Goal: Information Seeking & Learning: Learn about a topic

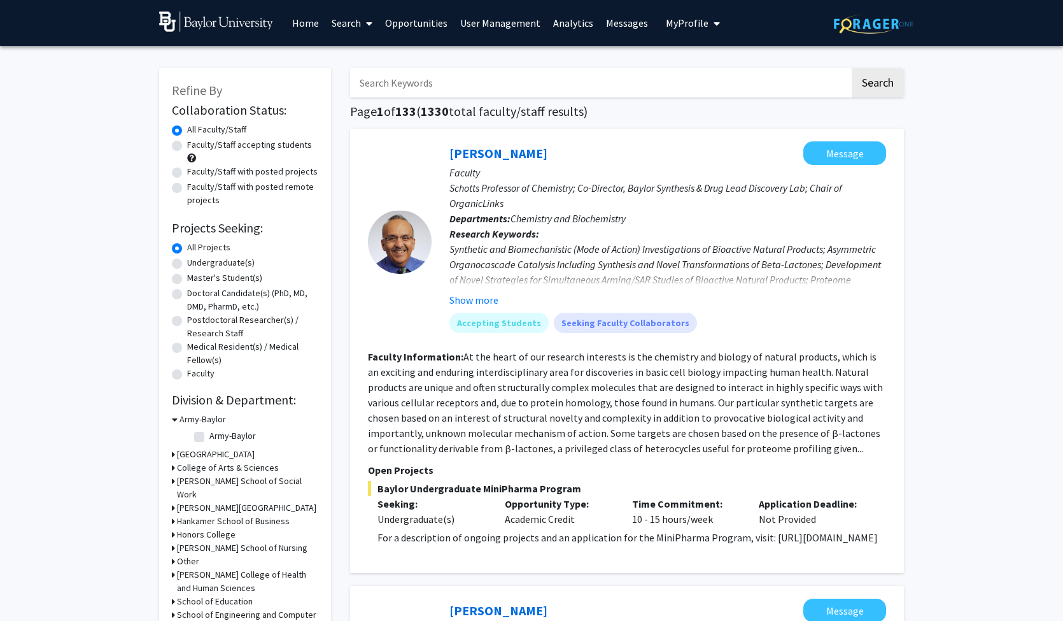
click at [565, 27] on link "Analytics" at bounding box center [573, 23] width 53 height 45
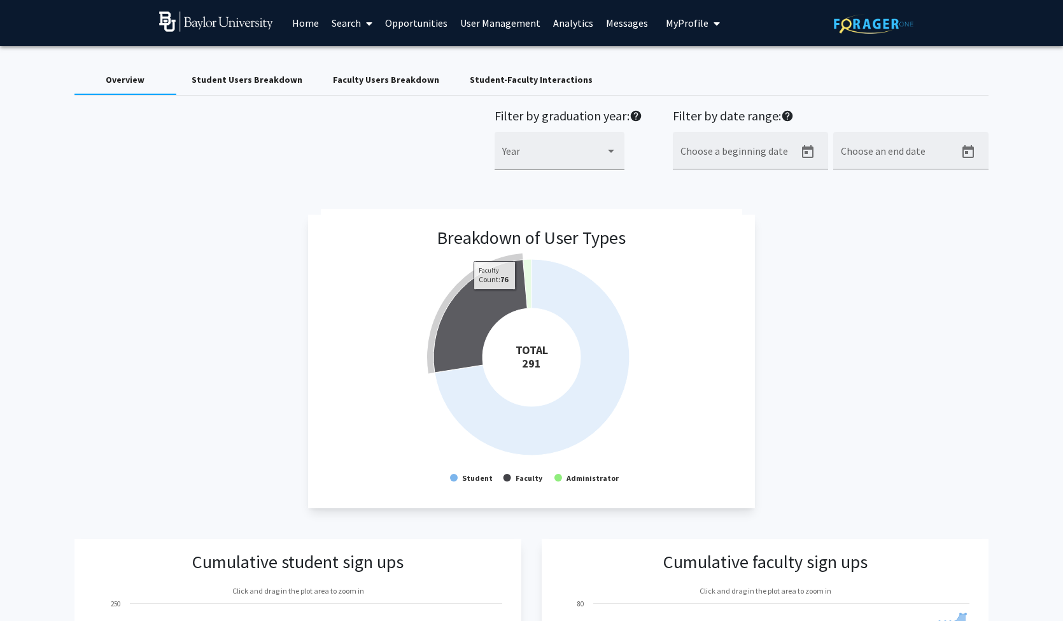
click at [493, 301] on icon at bounding box center [481, 316] width 94 height 113
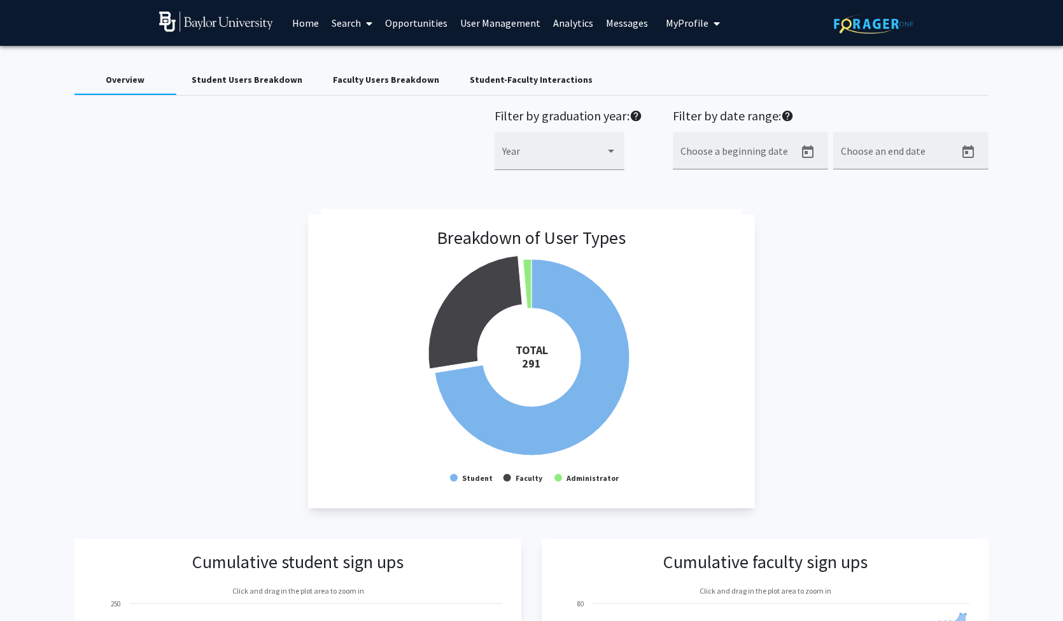
click at [506, 85] on div "Student-Faculty Interactions" at bounding box center [531, 79] width 123 height 13
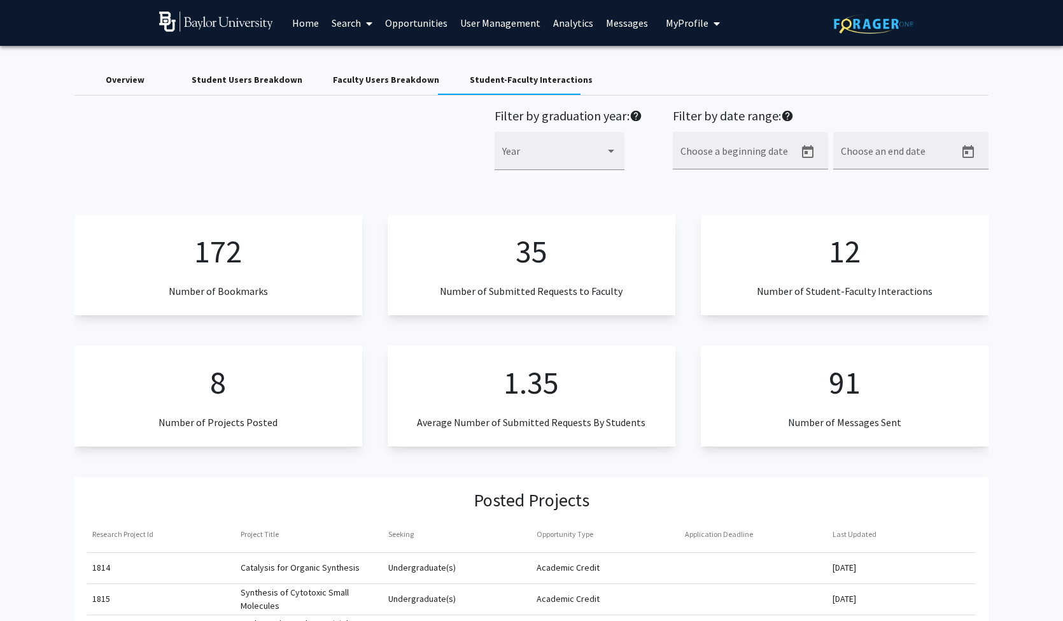
click at [130, 85] on div "Overview" at bounding box center [125, 79] width 39 height 13
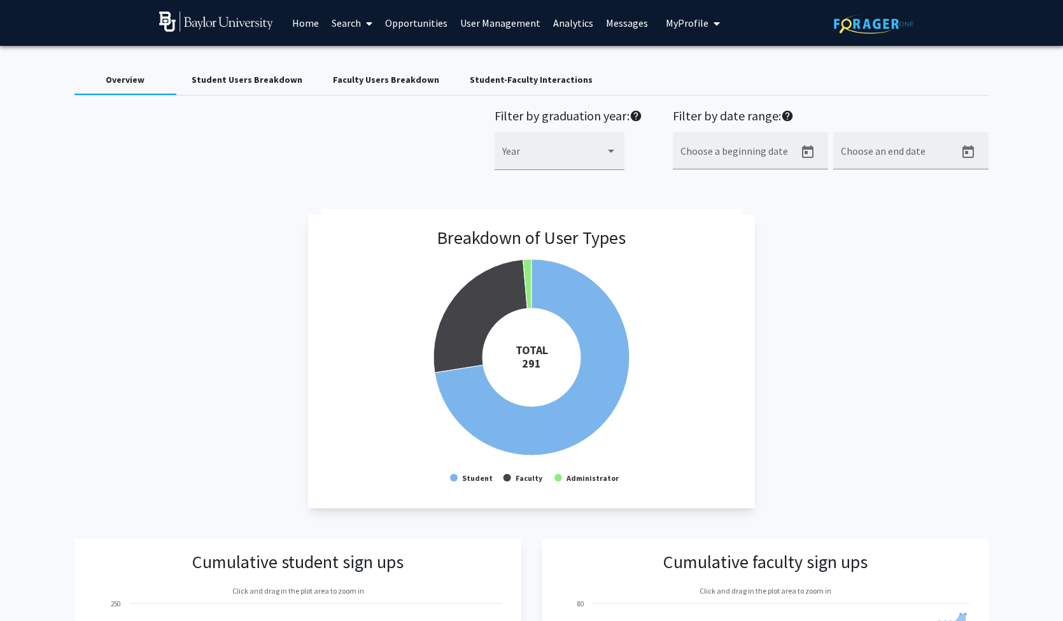
click at [511, 28] on link "User Management" at bounding box center [500, 23] width 93 height 45
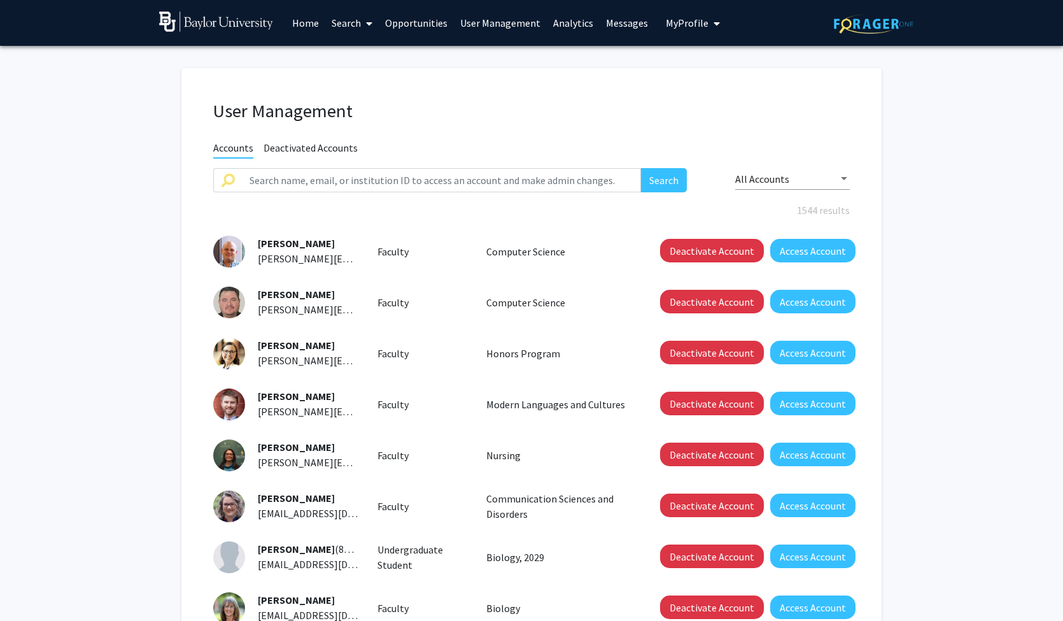
click at [844, 179] on div at bounding box center [844, 178] width 6 height 3
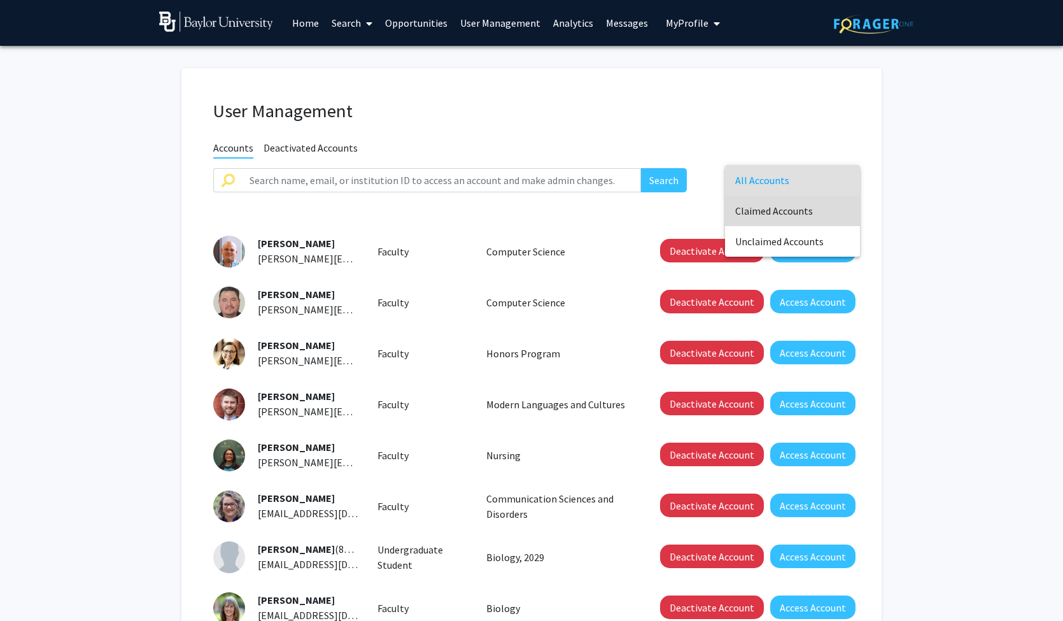
click at [796, 206] on span "Claimed Accounts" at bounding box center [792, 210] width 115 height 31
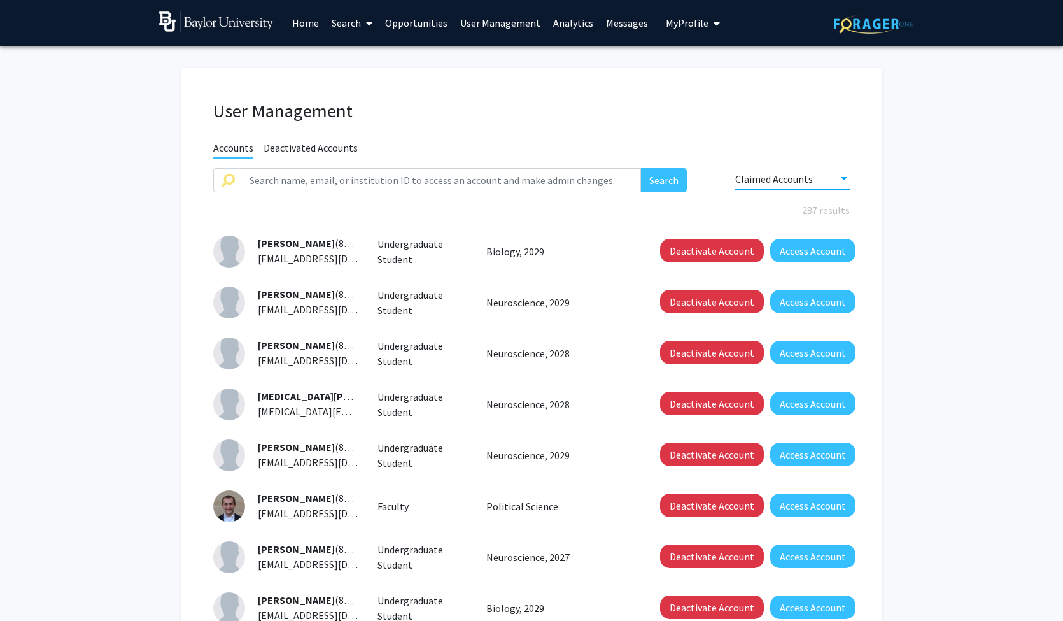
click at [348, 31] on link "Search" at bounding box center [351, 23] width 53 height 45
click at [354, 86] on span "Students" at bounding box center [364, 83] width 78 height 25
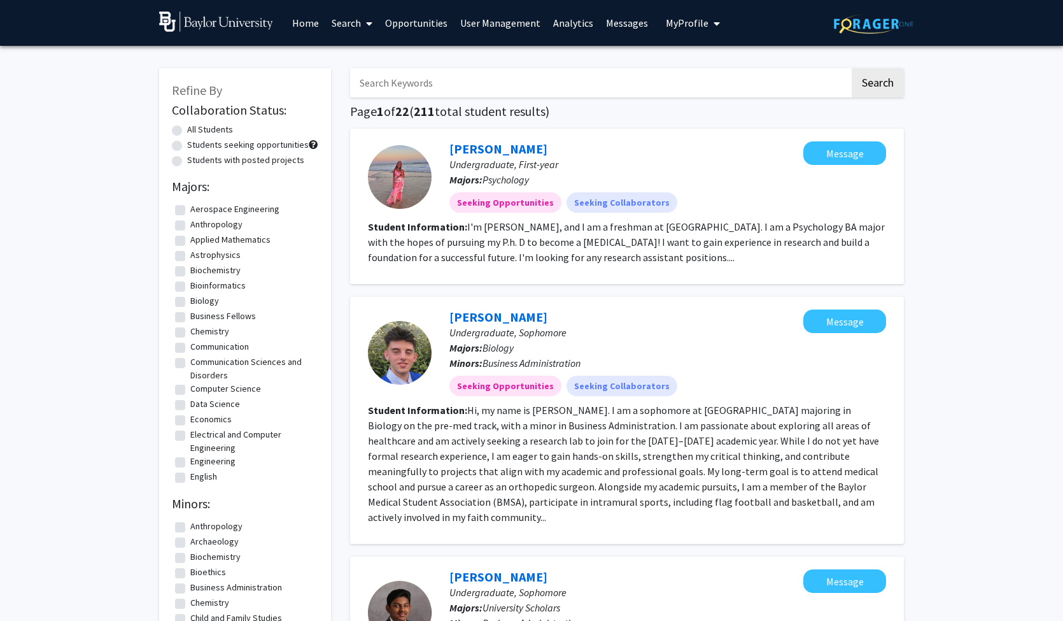
click at [369, 28] on icon at bounding box center [369, 23] width 6 height 10
click at [359, 59] on span "Faculty/Staff" at bounding box center [372, 58] width 94 height 25
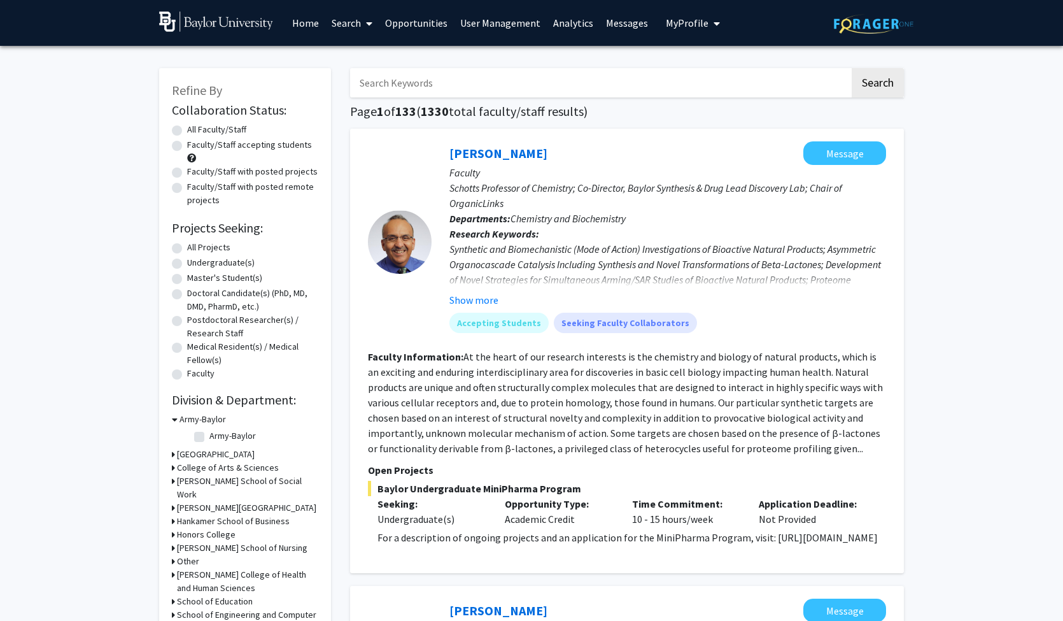
click at [252, 145] on label "Faculty/Staff accepting students" at bounding box center [249, 144] width 125 height 13
click at [195, 145] on input "Faculty/Staff accepting students" at bounding box center [191, 142] width 8 height 8
radio input "true"
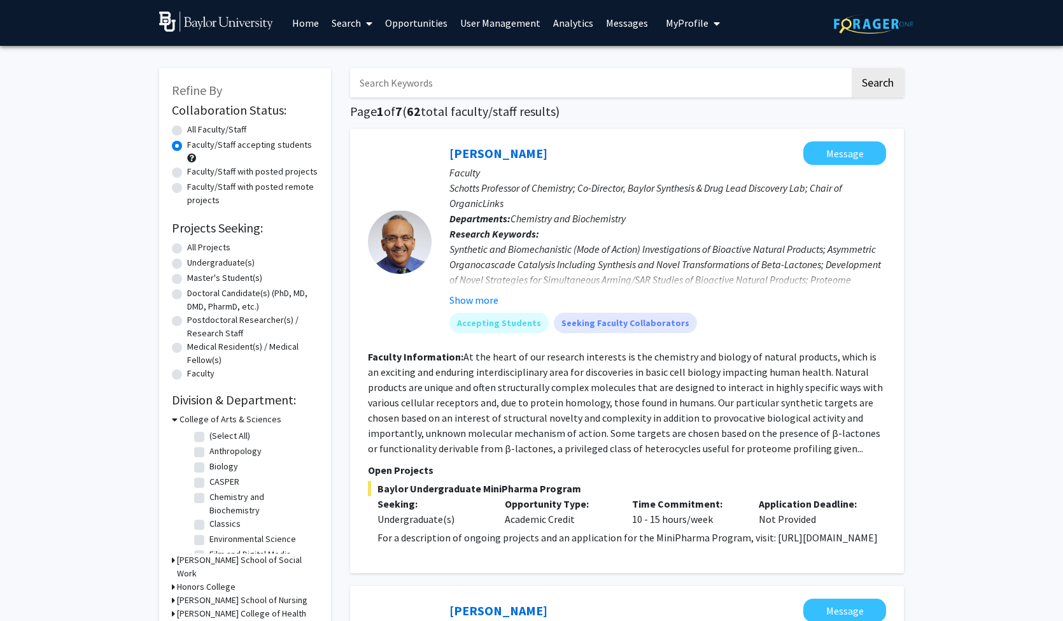
click at [564, 25] on link "Analytics" at bounding box center [573, 23] width 53 height 45
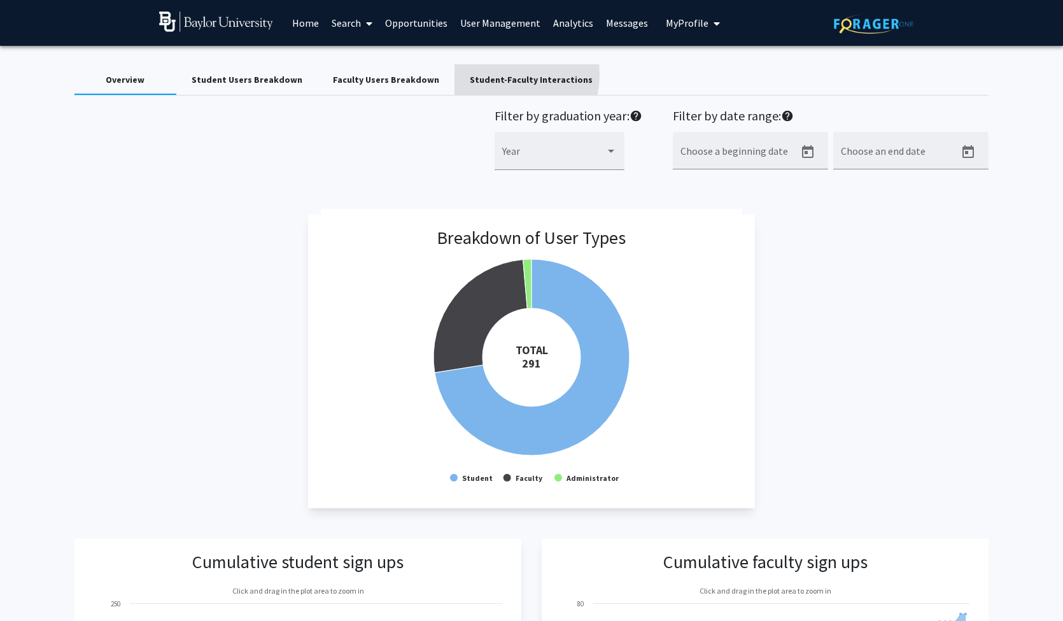
click at [485, 76] on div "Student-Faculty Interactions" at bounding box center [531, 79] width 123 height 13
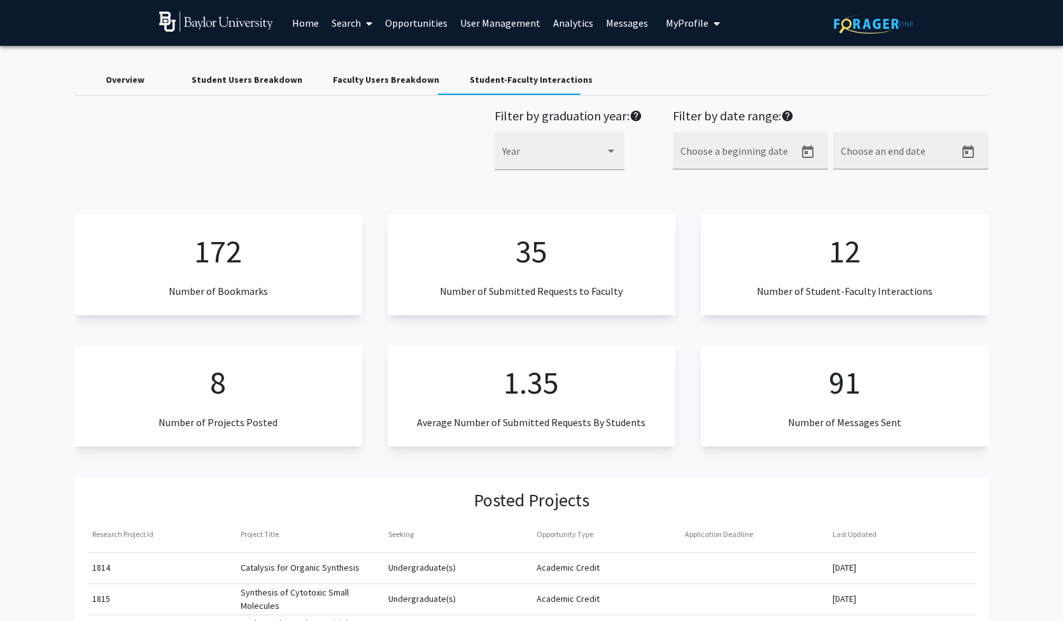
click at [854, 268] on p "12" at bounding box center [845, 251] width 32 height 48
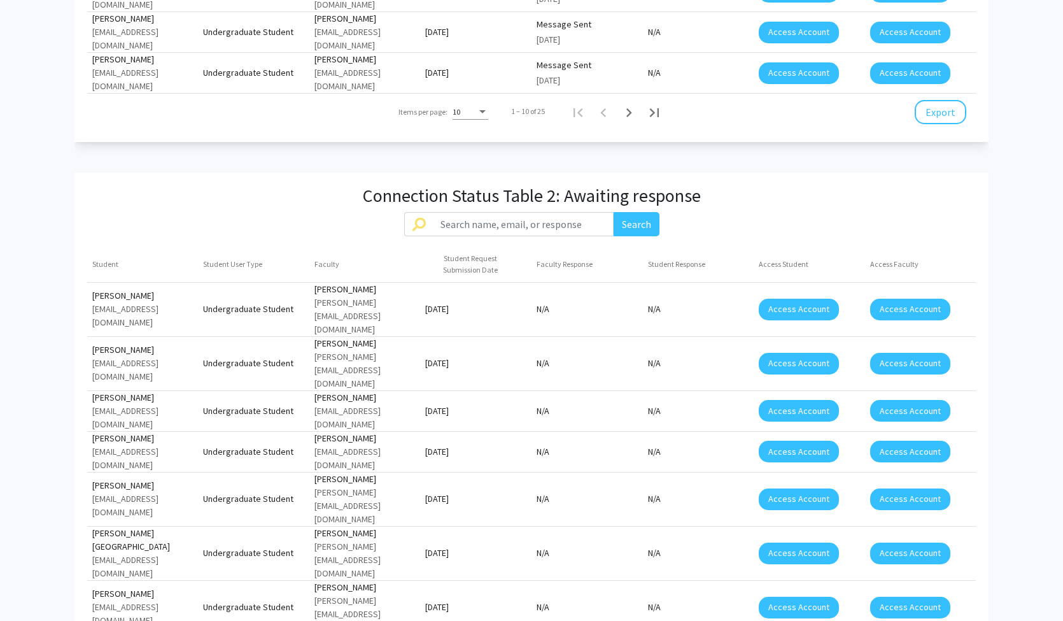
scroll to position [1342, 0]
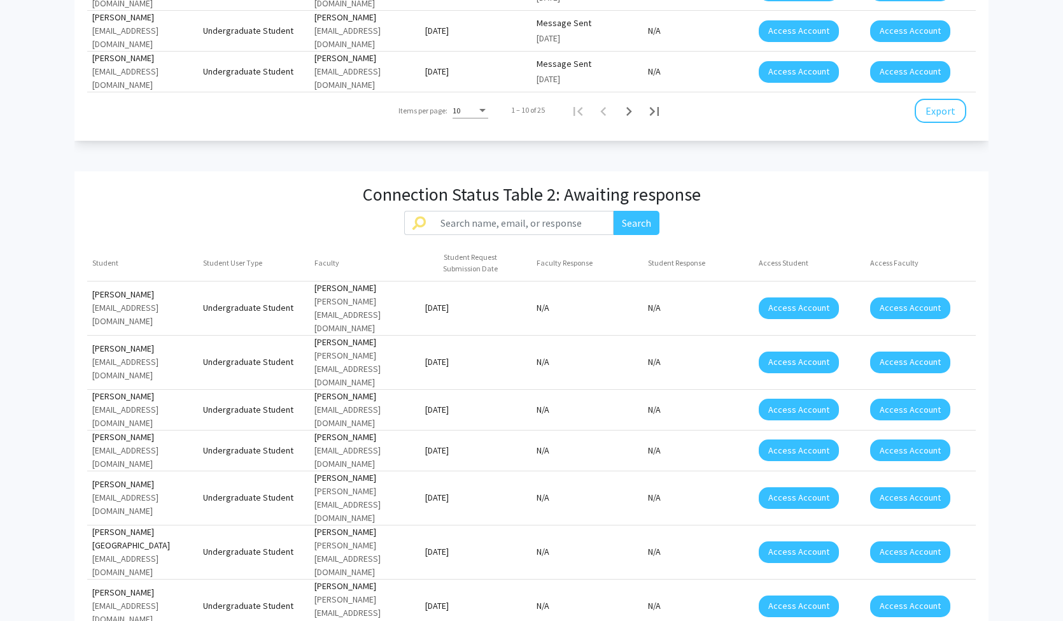
click at [462, 554] on span "50" at bounding box center [470, 548] width 36 height 23
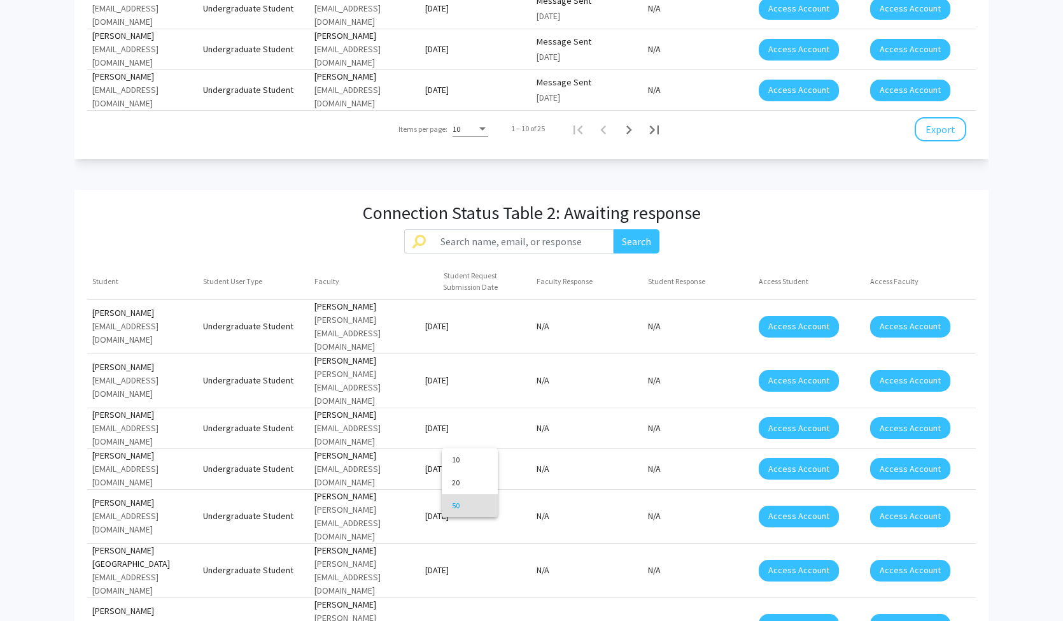
scroll to position [1283, 0]
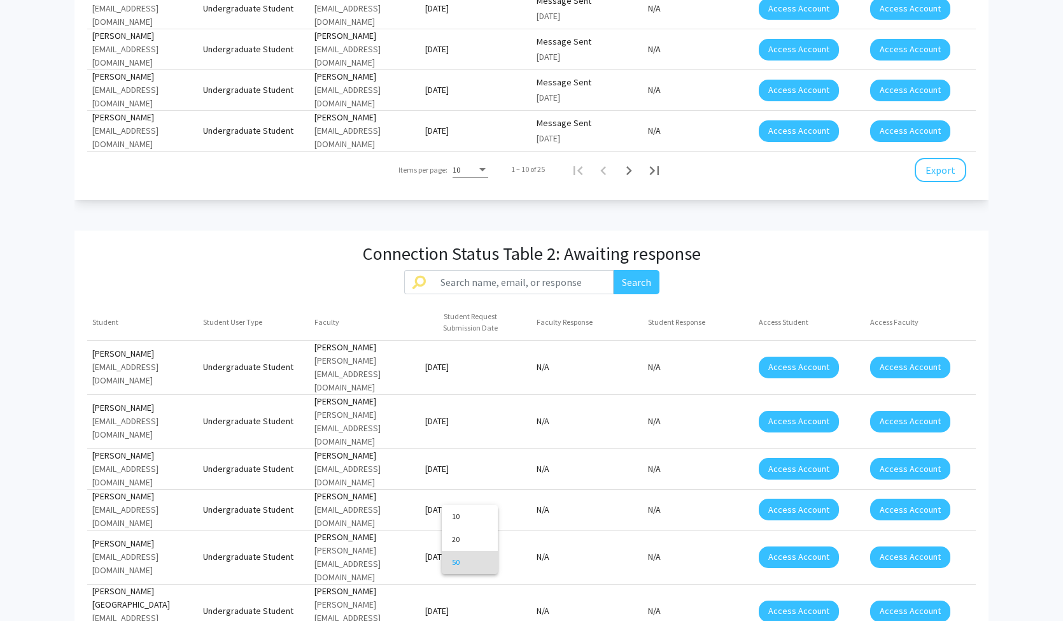
click at [688, 558] on div at bounding box center [531, 310] width 1063 height 621
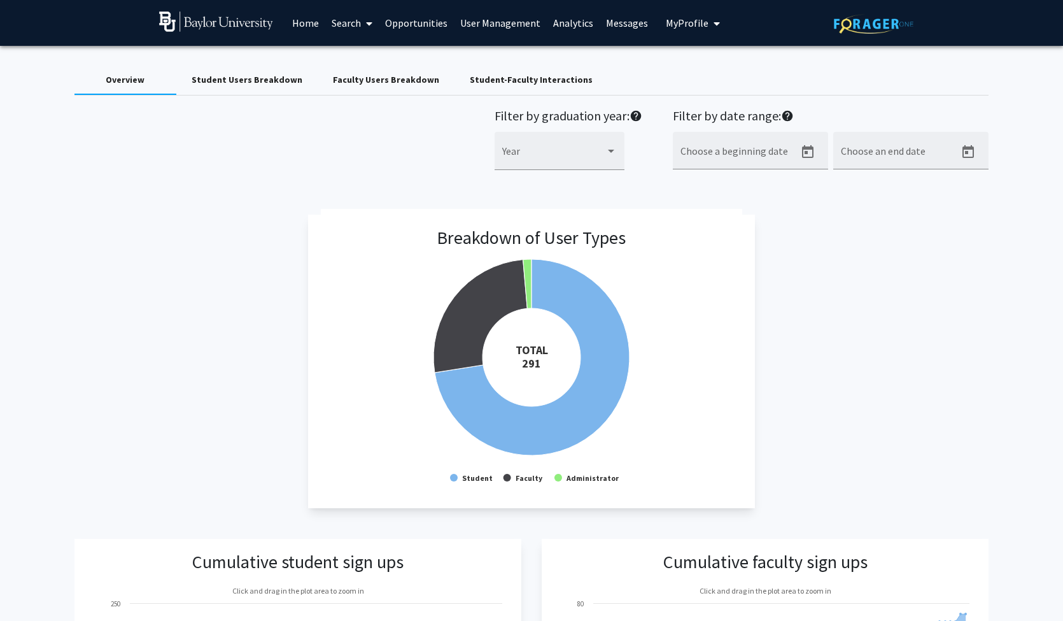
click at [531, 79] on div "Student-Faculty Interactions" at bounding box center [531, 79] width 123 height 13
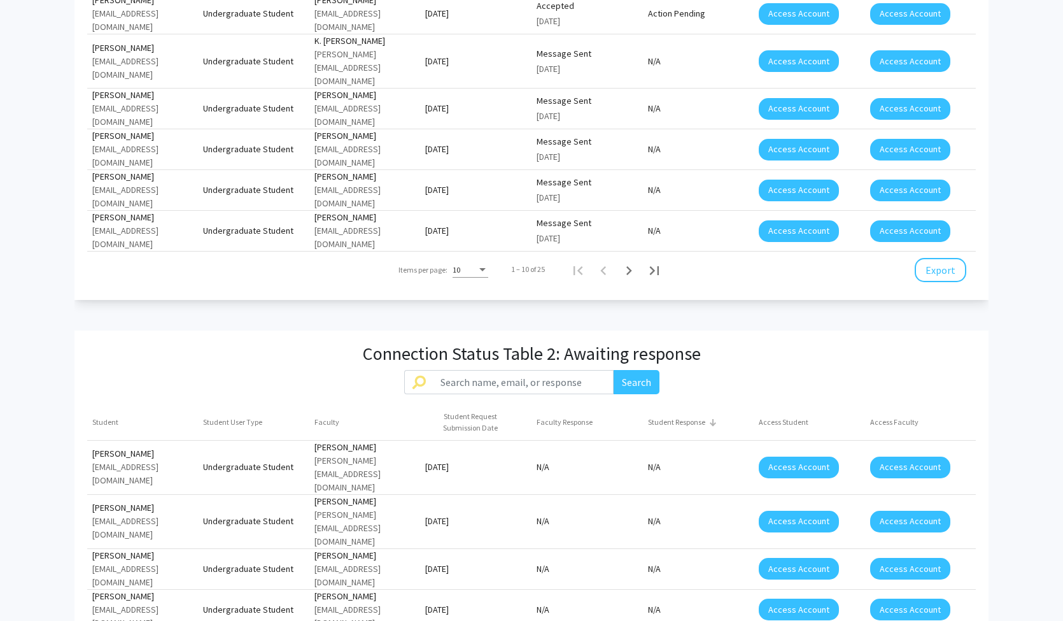
scroll to position [1342, 0]
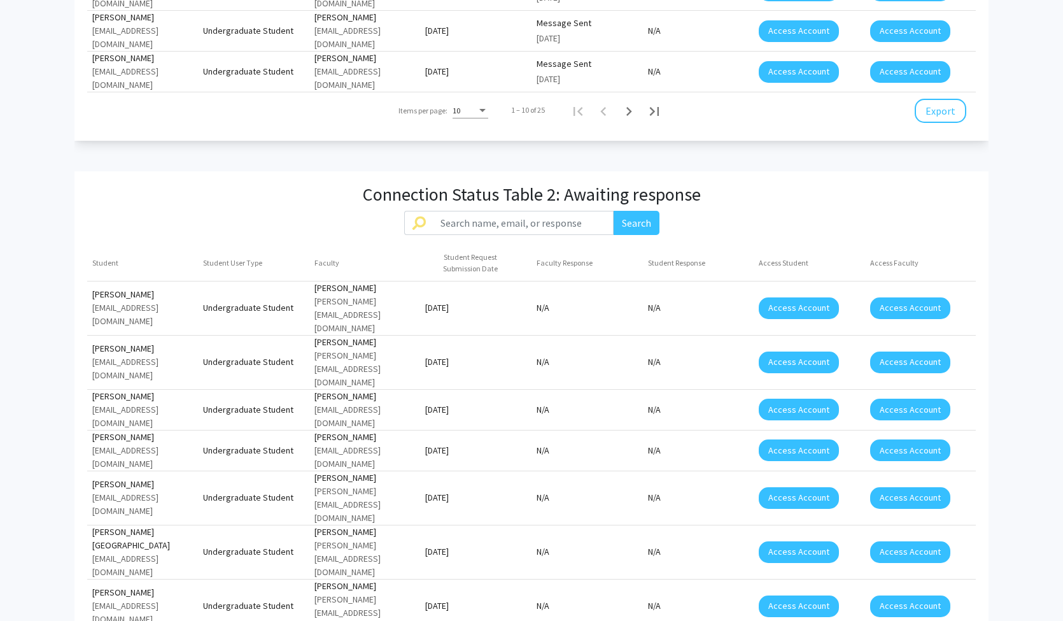
click at [457, 549] on span "50" at bounding box center [470, 548] width 36 height 23
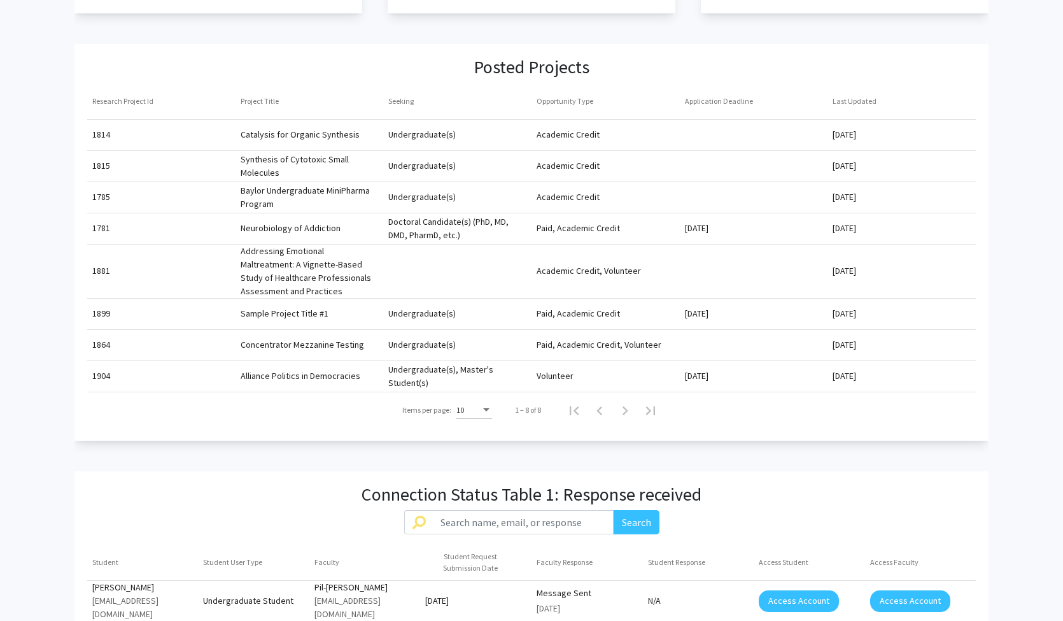
scroll to position [0, 0]
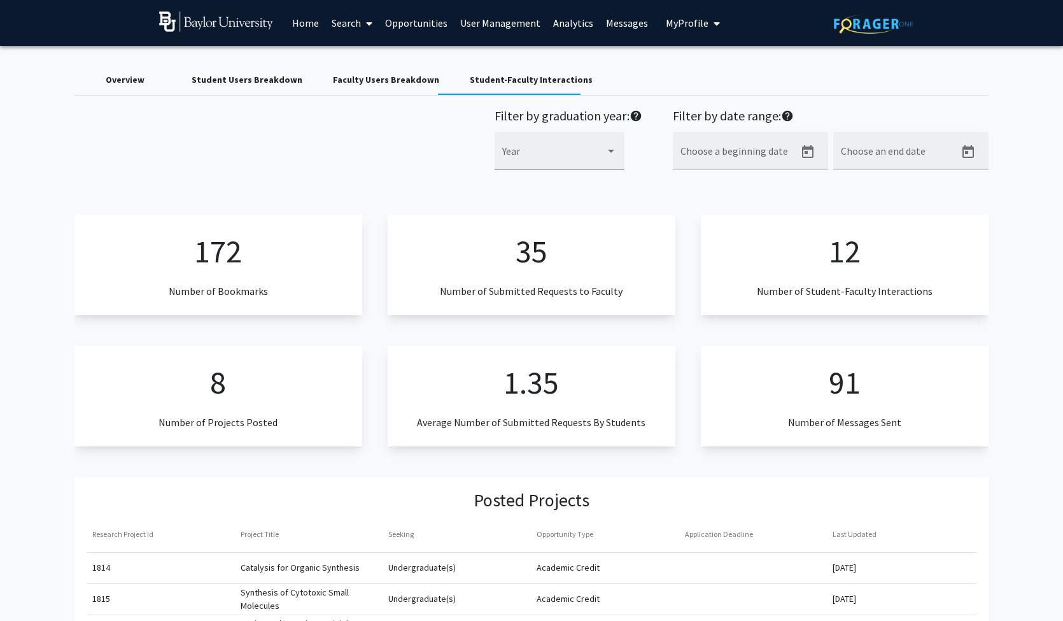
click at [134, 76] on div "Overview" at bounding box center [125, 79] width 39 height 13
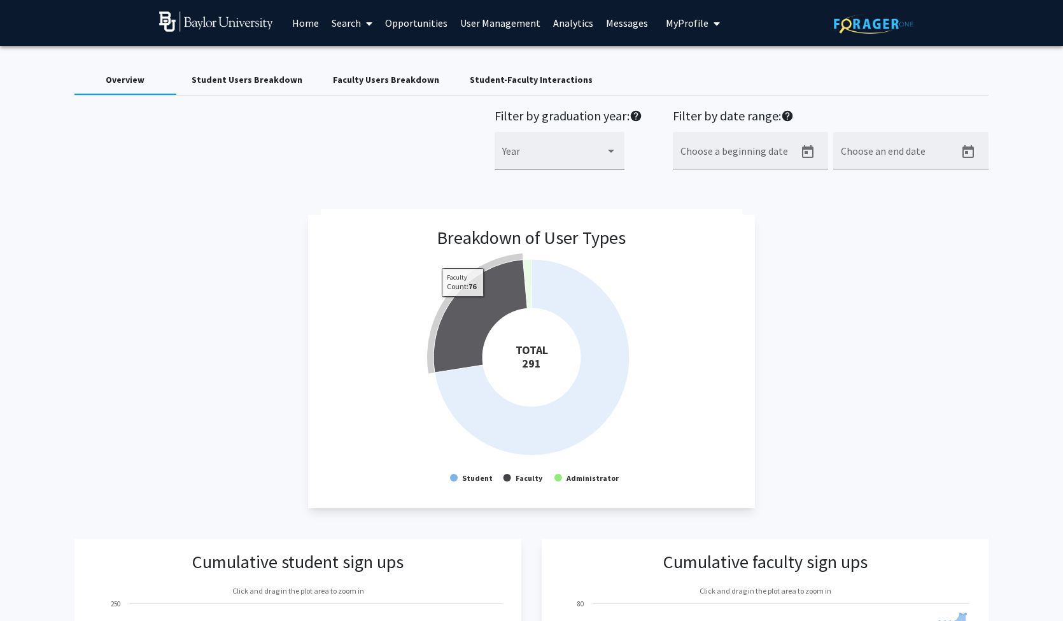
click at [462, 308] on icon at bounding box center [481, 316] width 94 height 113
click at [467, 313] on icon at bounding box center [475, 312] width 94 height 113
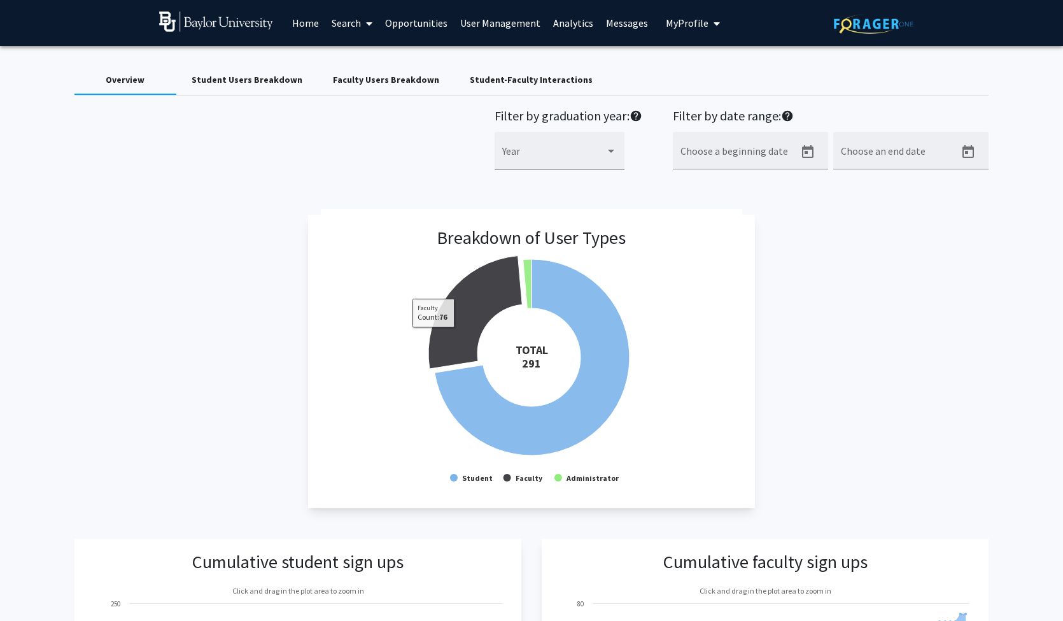
click at [350, 336] on rect at bounding box center [531, 352] width 421 height 287
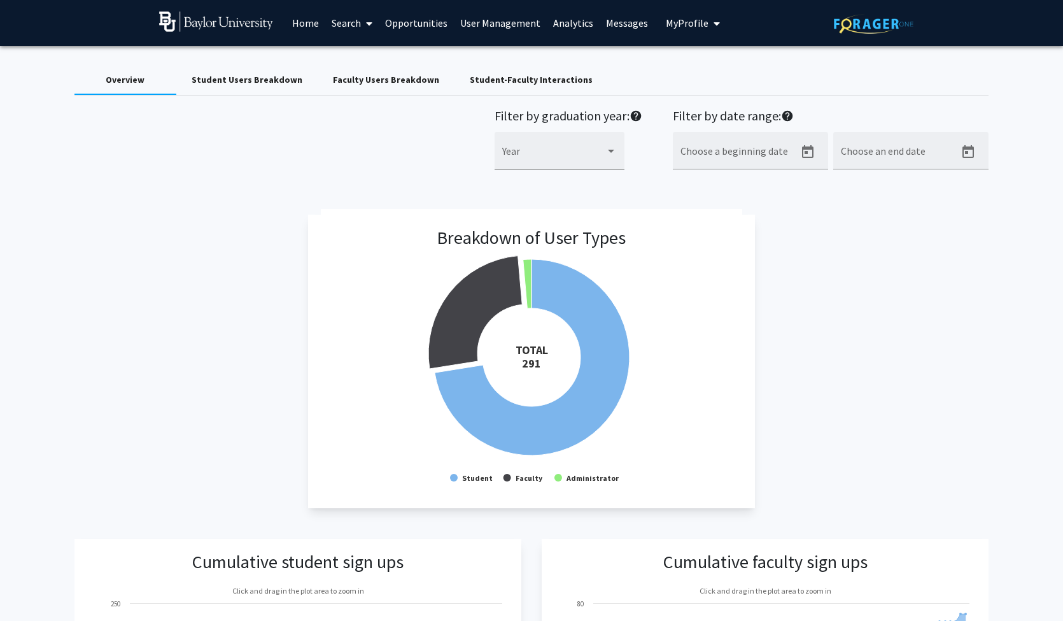
click at [380, 81] on div "Faculty Users Breakdown" at bounding box center [386, 79] width 106 height 13
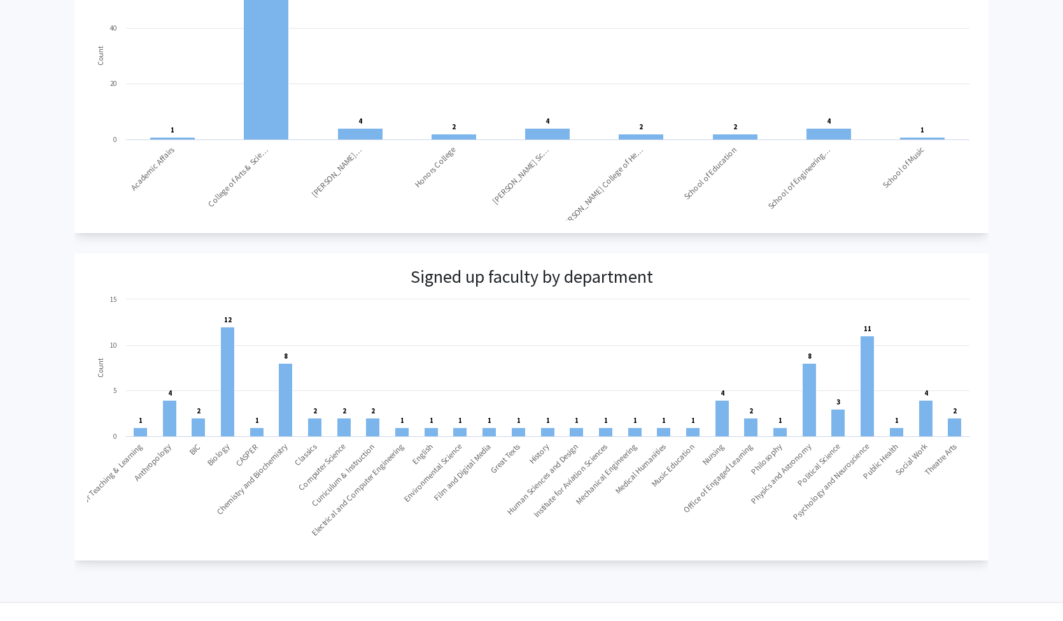
scroll to position [623, 0]
